Goal: Information Seeking & Learning: Check status

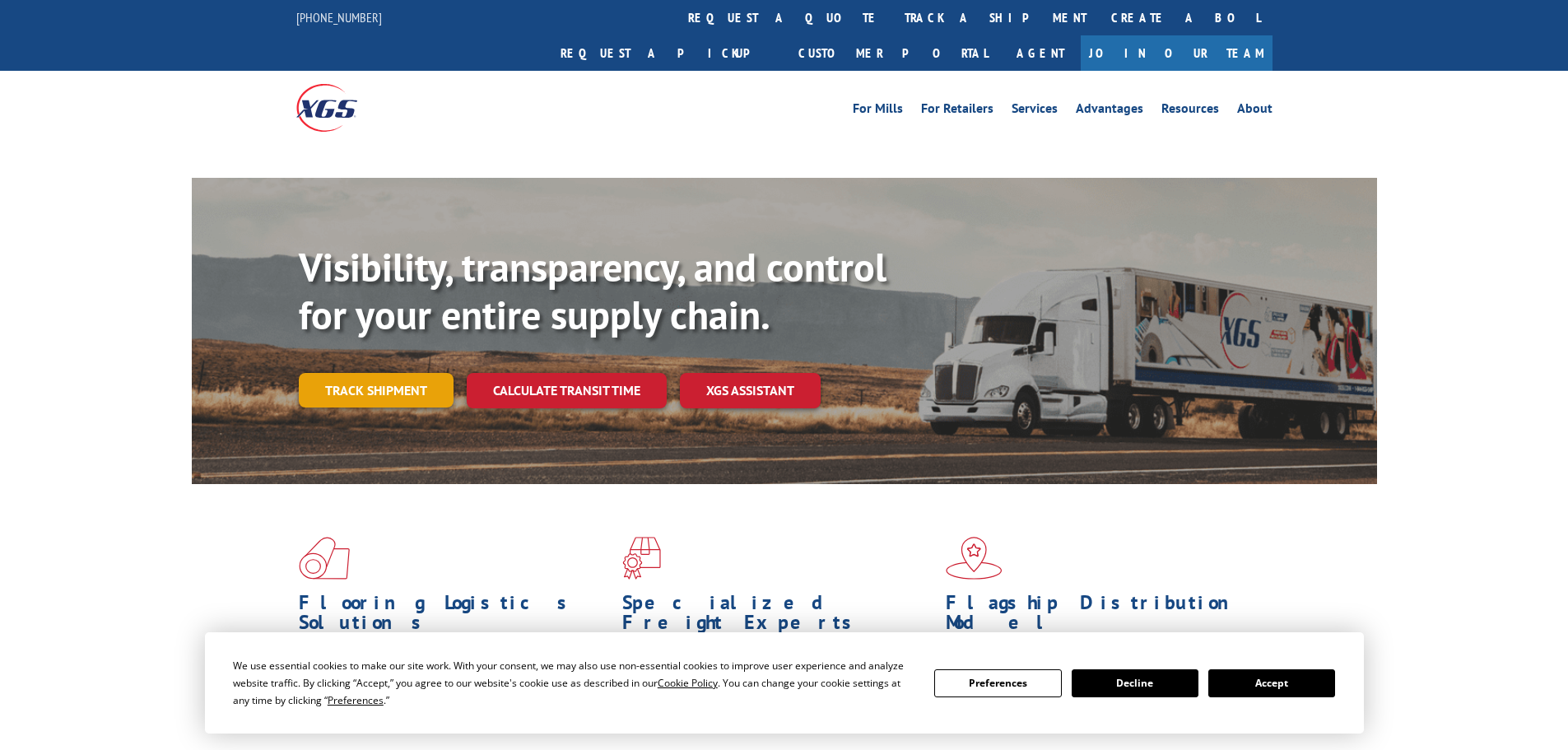
click at [404, 374] on link "Track shipment" at bounding box center [375, 390] width 154 height 35
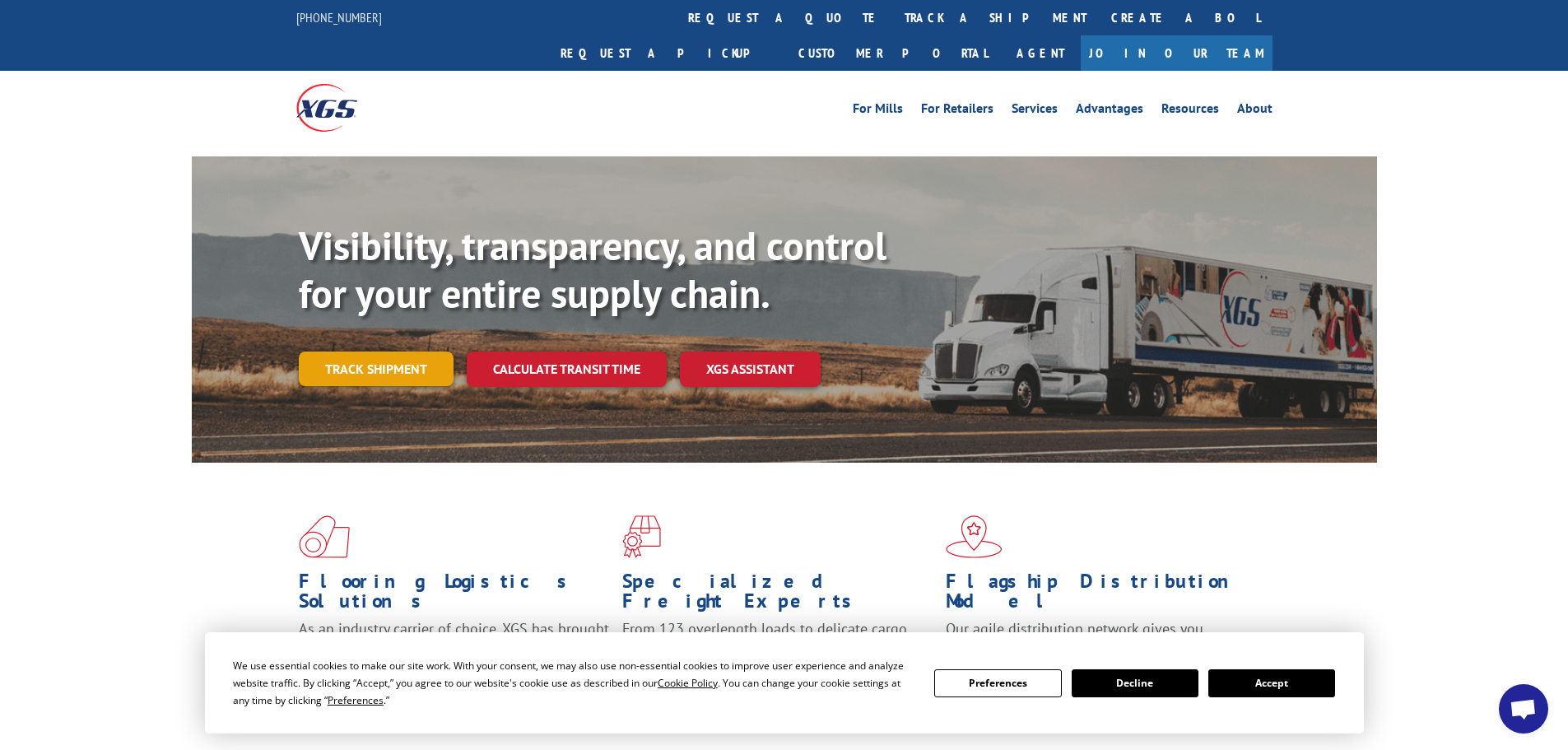
click at [336, 352] on link "Track shipment" at bounding box center [375, 369] width 154 height 35
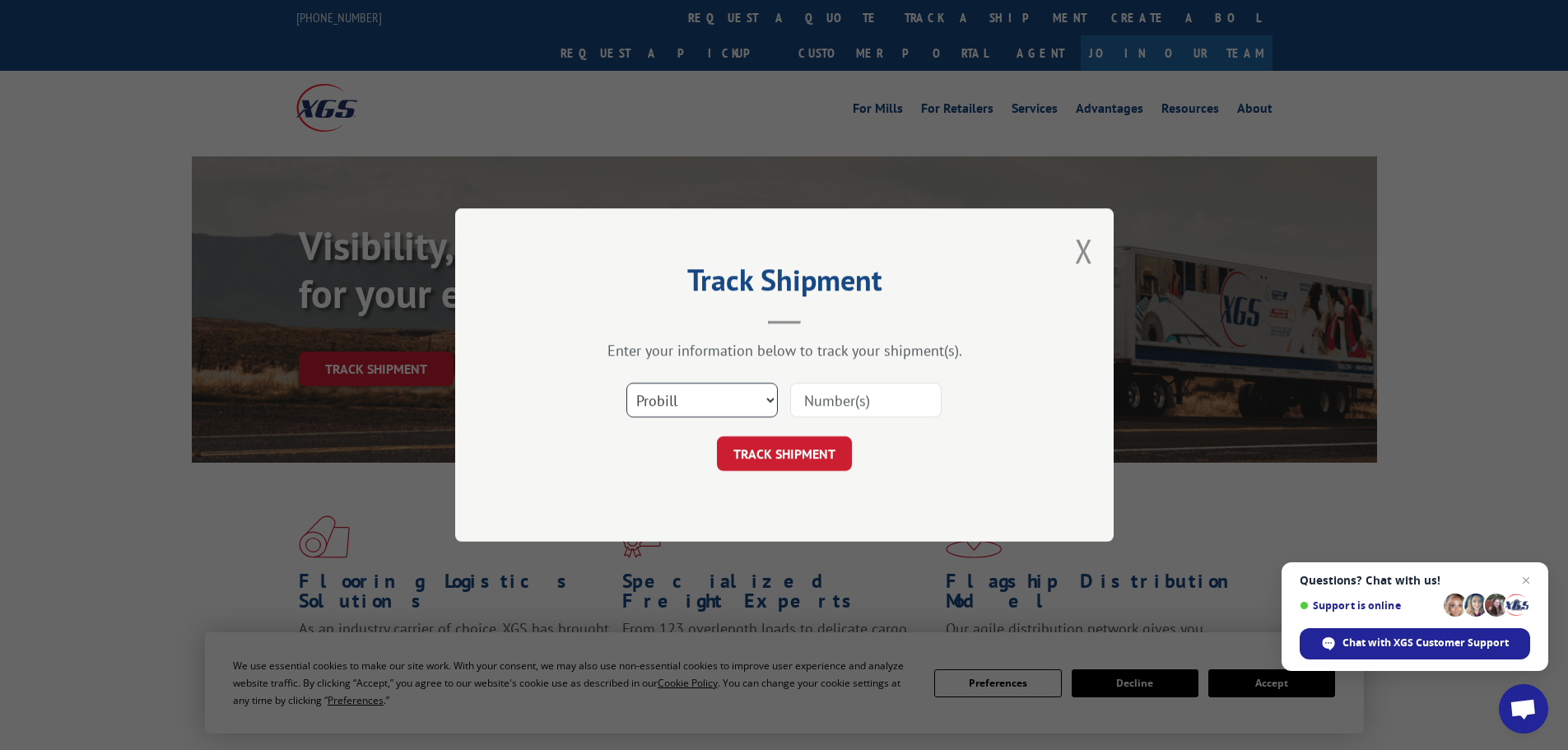
click at [658, 387] on select "Select category... Probill BOL PO" at bounding box center [702, 399] width 151 height 35
select select "po"
click at [626, 382] on select "Select category... Probill BOL PO" at bounding box center [702, 399] width 151 height 35
click at [896, 392] on input at bounding box center [866, 399] width 151 height 35
paste input "87508232"
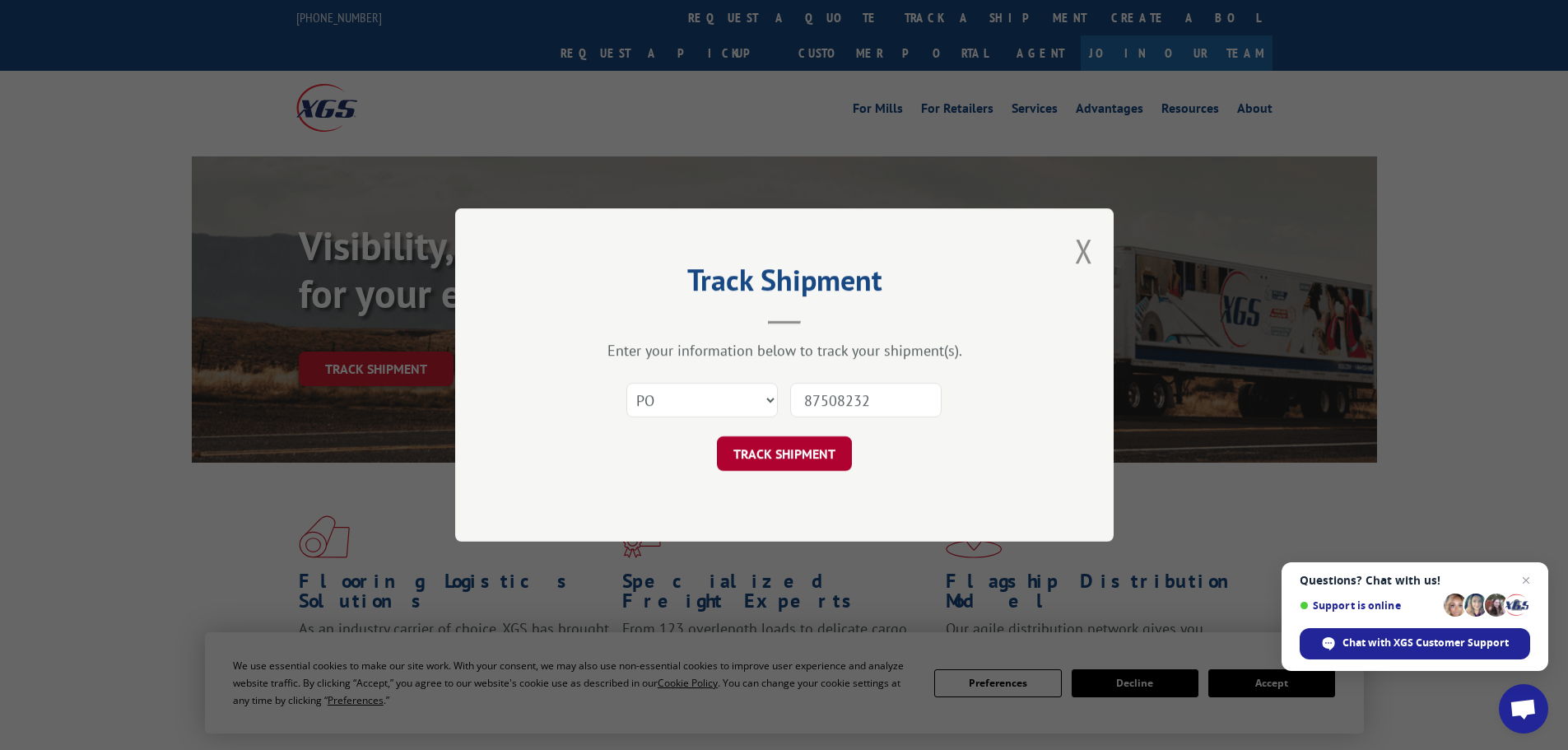
type input "87508232"
click at [808, 459] on button "TRACK SHIPMENT" at bounding box center [784, 453] width 135 height 35
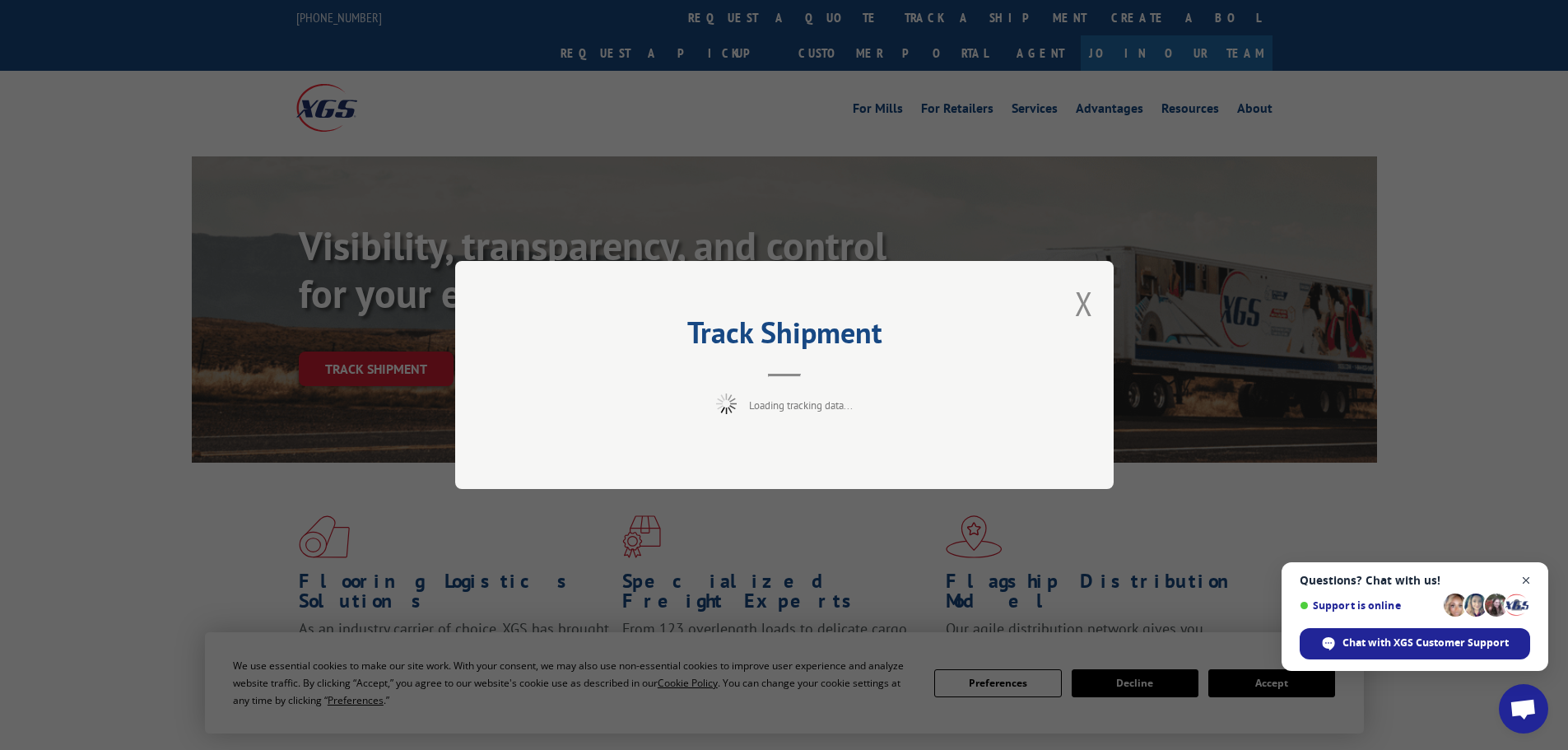
click at [1527, 574] on span "Close chat" at bounding box center [1526, 581] width 21 height 21
